Goal: Task Accomplishment & Management: Use online tool/utility

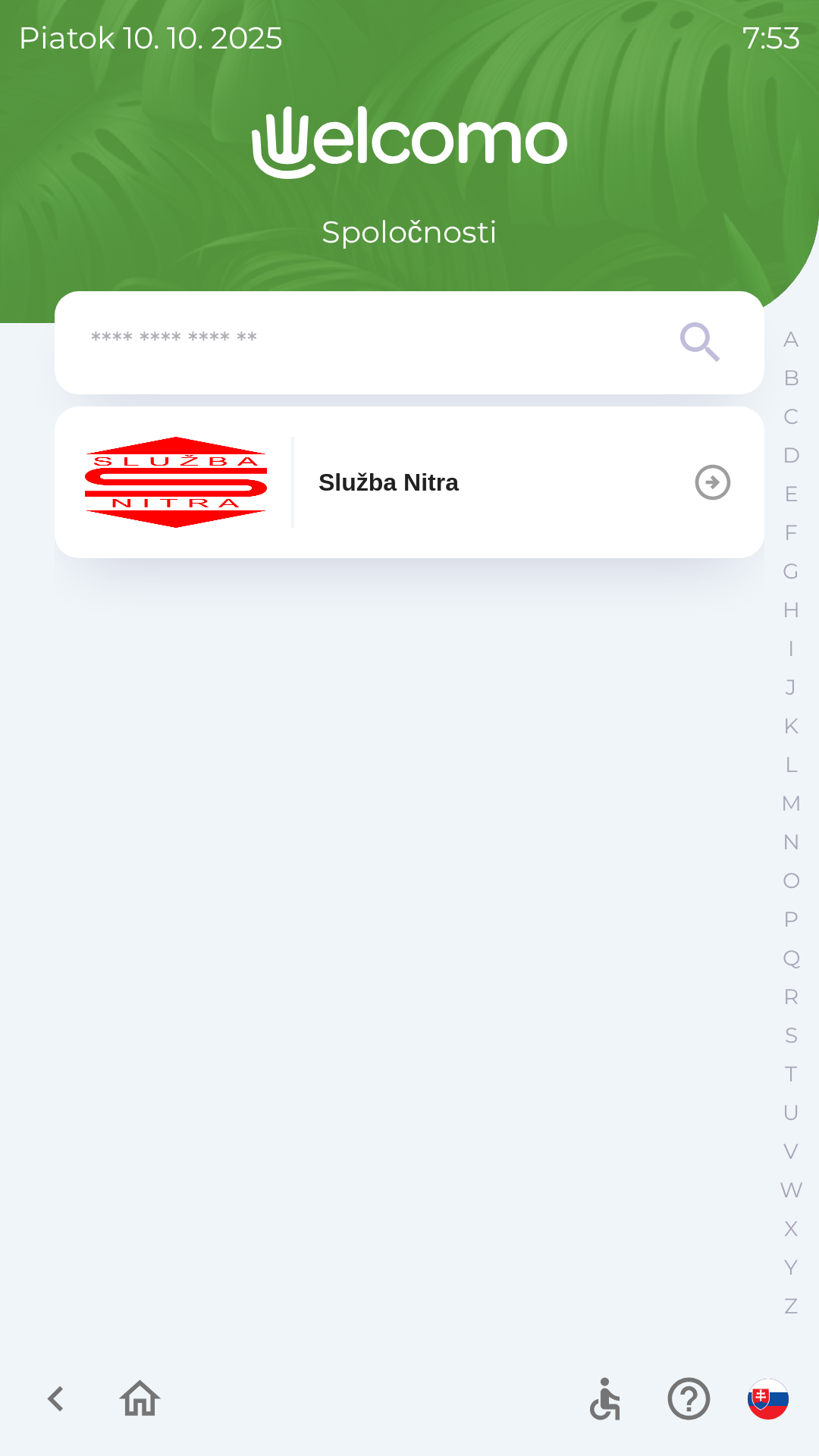
click at [681, 501] on button "Služba Nitra" at bounding box center [409, 483] width 710 height 151
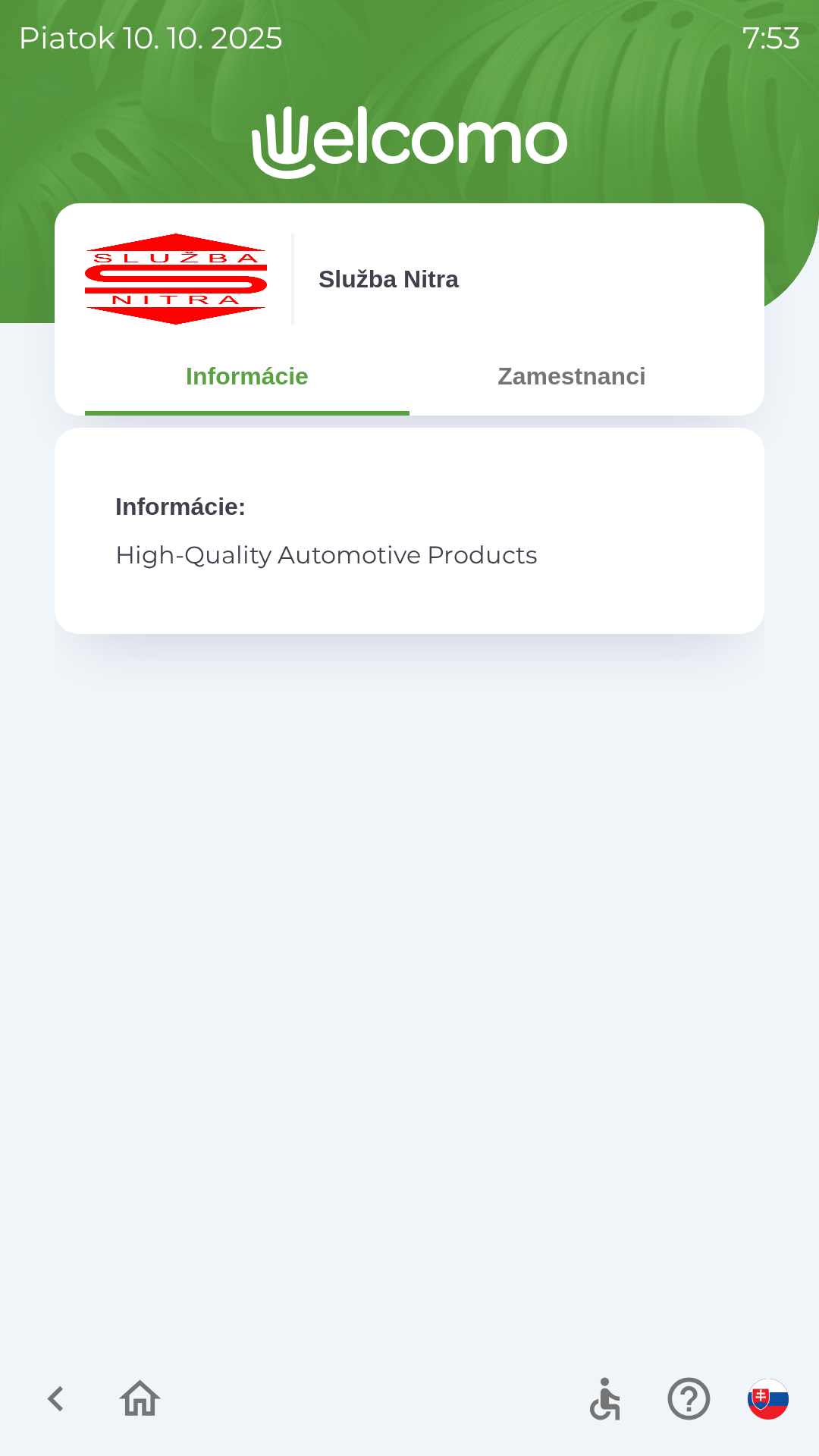
click at [583, 388] on button "Zamestnanci" at bounding box center [572, 376] width 324 height 55
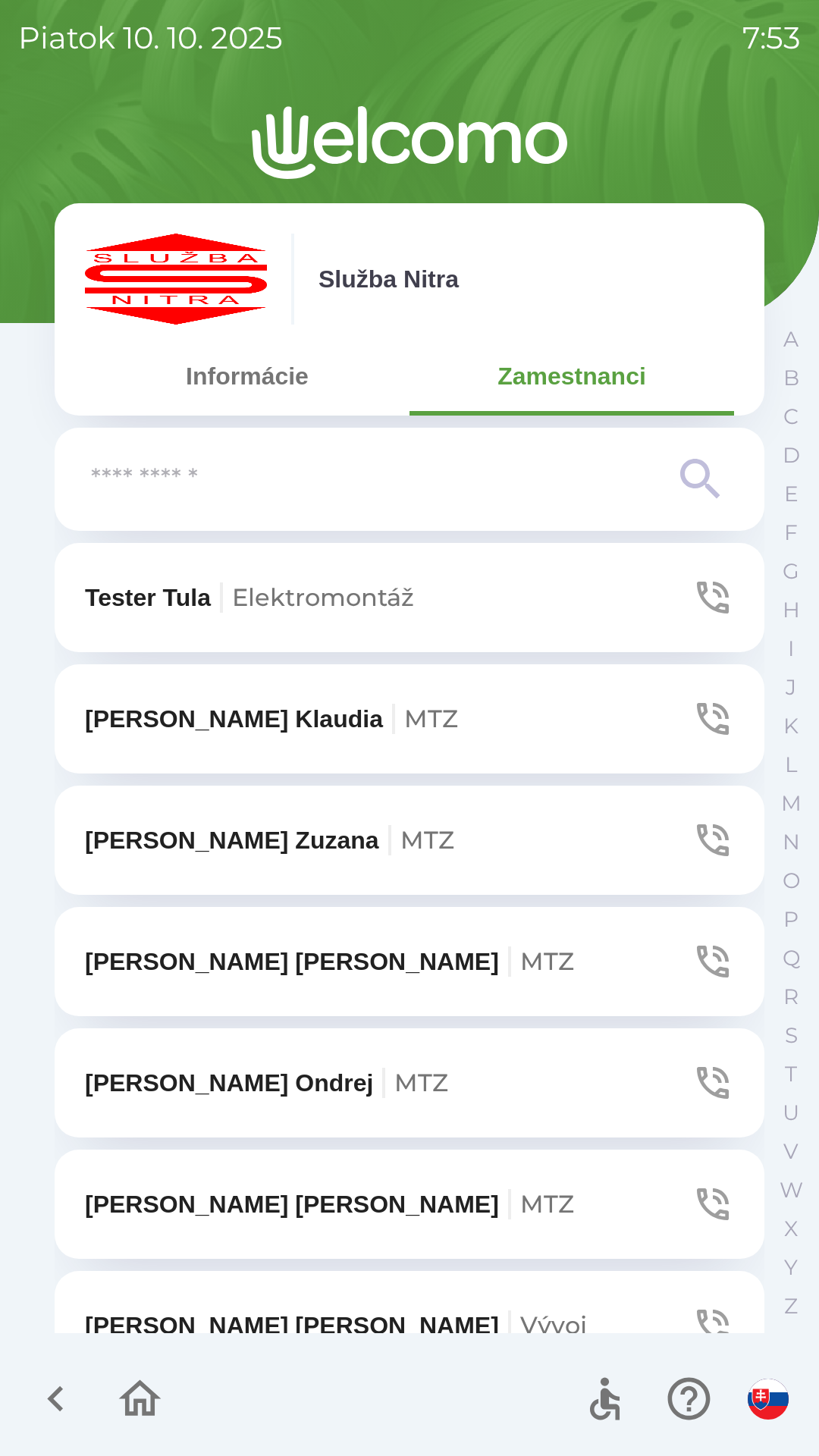
click at [698, 493] on icon at bounding box center [701, 479] width 55 height 55
click at [704, 476] on icon at bounding box center [701, 479] width 55 height 55
click at [228, 491] on input "text" at bounding box center [378, 480] width 576 height 42
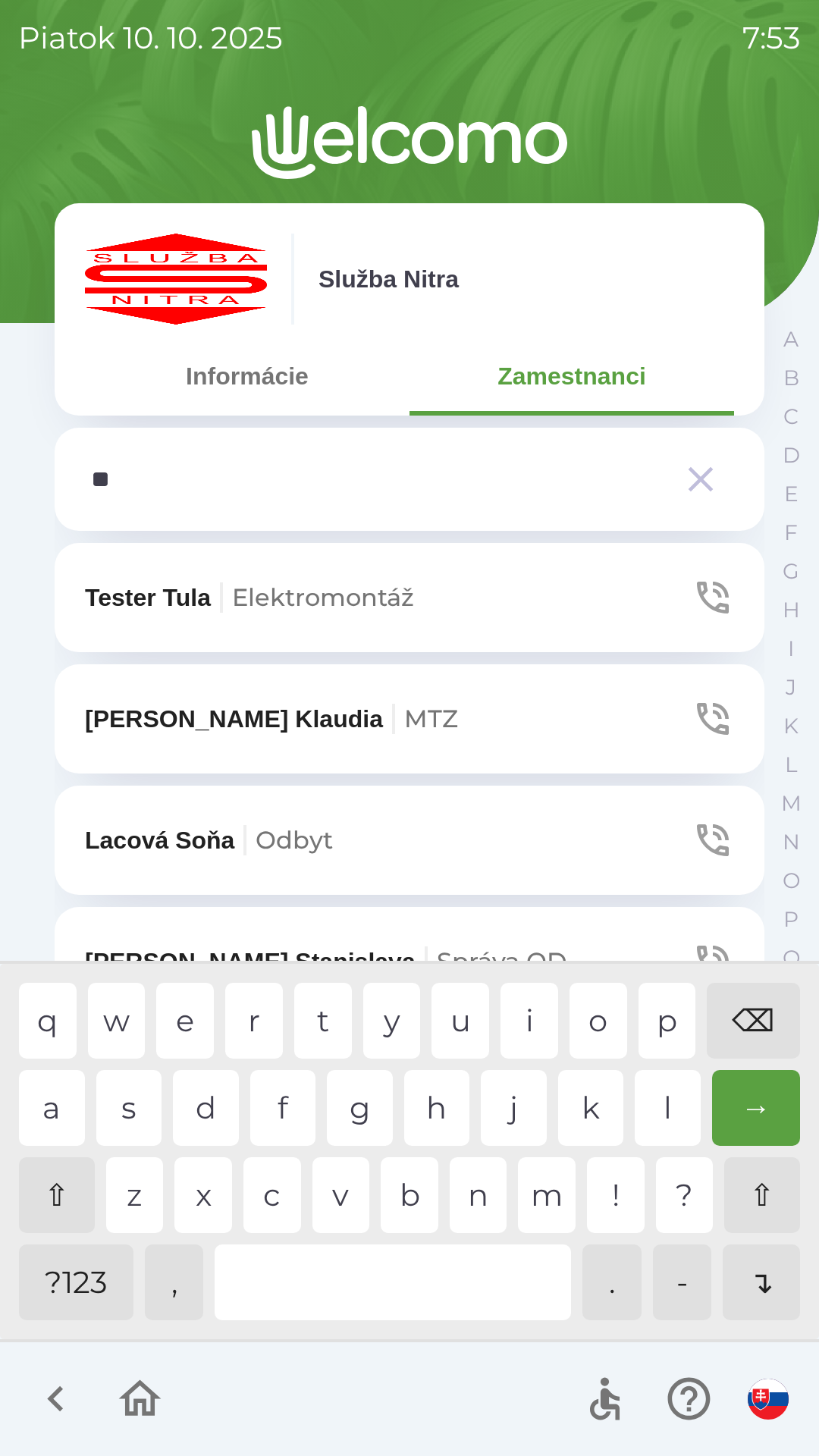
type input "***"
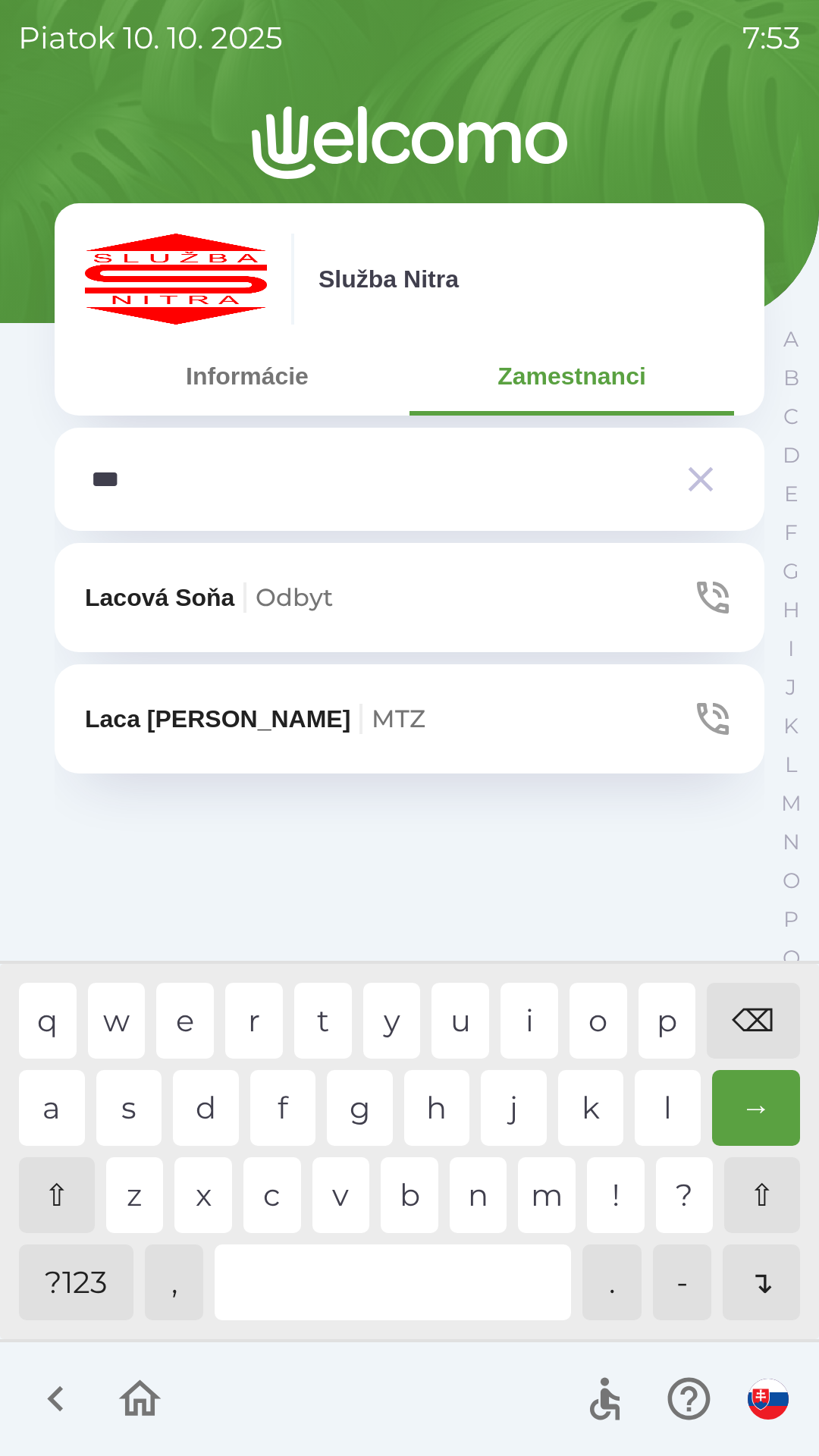
click at [280, 1211] on div "c" at bounding box center [273, 1195] width 58 height 76
click at [187, 697] on button "[PERSON_NAME] MTZ" at bounding box center [409, 720] width 710 height 109
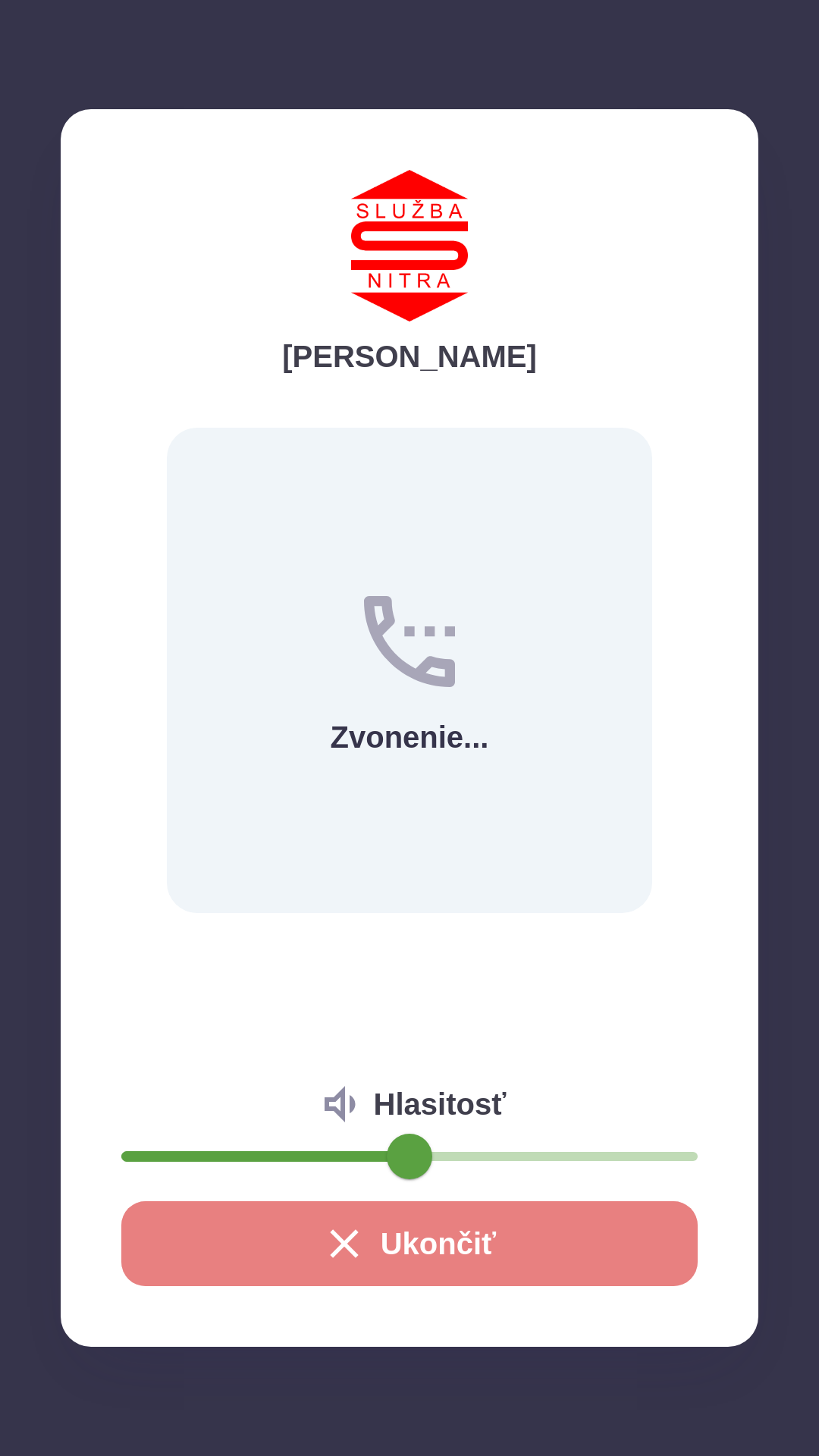
click at [503, 1256] on button "Ukončiť" at bounding box center [409, 1243] width 576 height 85
